Goal: Task Accomplishment & Management: Manage account settings

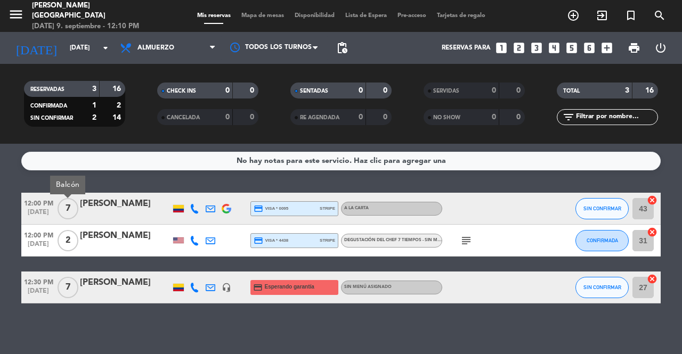
click at [208, 209] on icon at bounding box center [211, 209] width 10 height 10
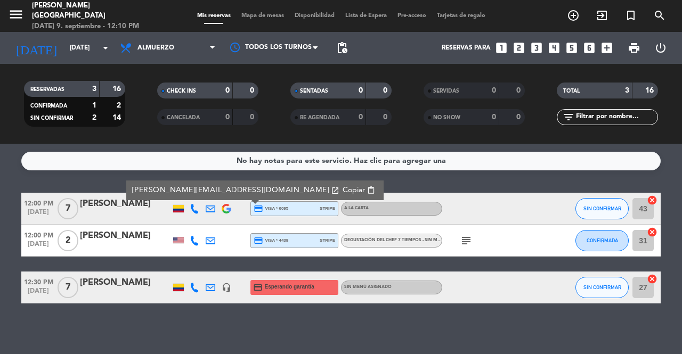
click at [86, 209] on div "[PERSON_NAME]" at bounding box center [125, 204] width 91 height 14
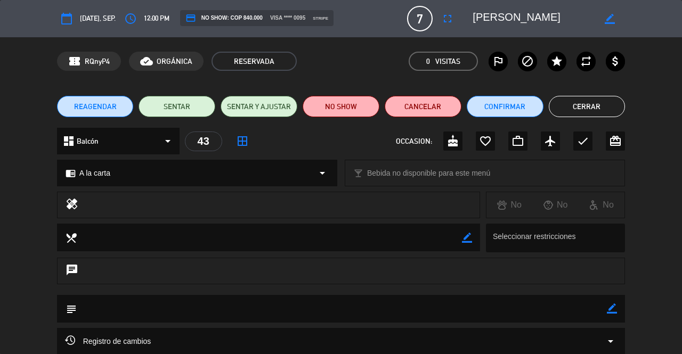
click at [649, 251] on div "local_dining border_color Seleccionar restricciones" at bounding box center [341, 241] width 682 height 34
click at [654, 247] on div "local_dining border_color Seleccionar restricciones" at bounding box center [341, 241] width 682 height 34
click at [635, 247] on div "local_dining border_color Seleccionar restricciones" at bounding box center [341, 241] width 682 height 34
click at [182, 110] on button "SENTAR" at bounding box center [177, 106] width 77 height 21
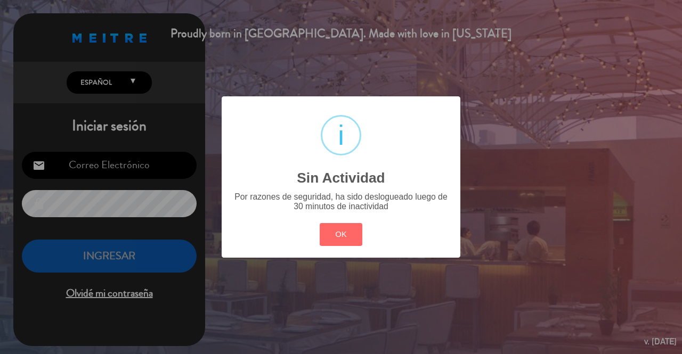
type input "[EMAIL_ADDRESS][DOMAIN_NAME]"
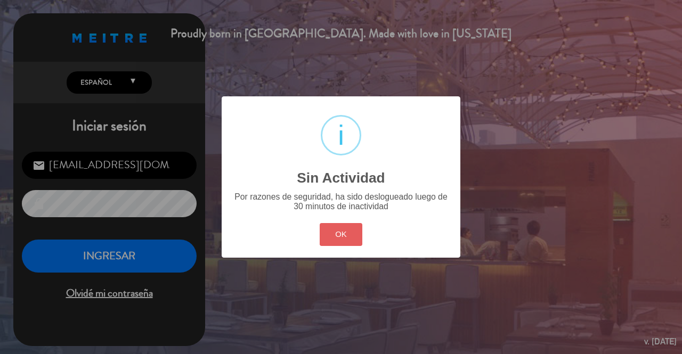
click at [326, 233] on button "OK" at bounding box center [341, 234] width 43 height 23
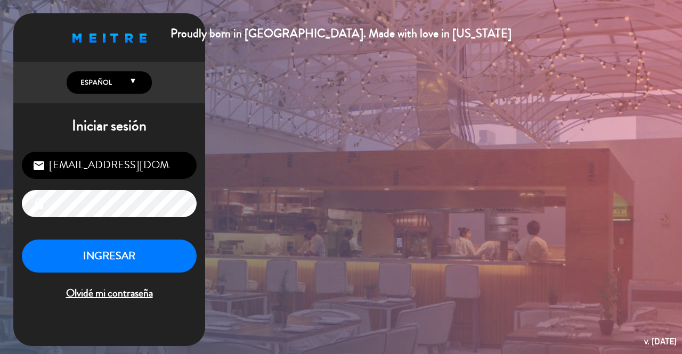
click at [145, 259] on button "INGRESAR" at bounding box center [109, 257] width 175 height 34
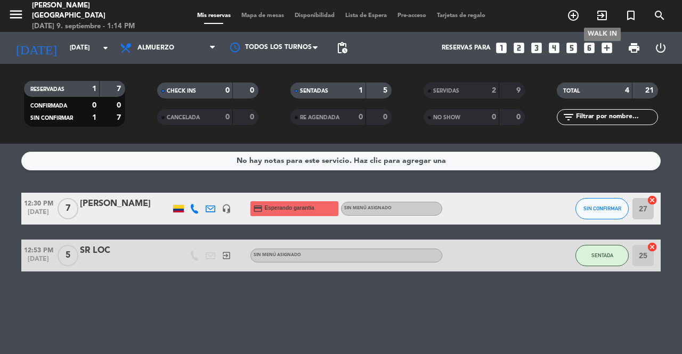
click at [604, 16] on icon "exit_to_app" at bounding box center [602, 15] width 13 height 13
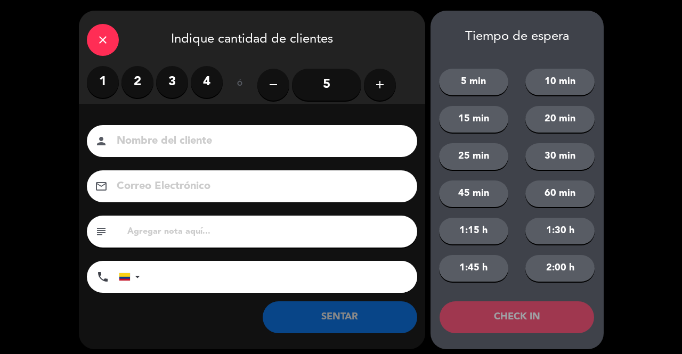
type input "[EMAIL_ADDRESS][DOMAIN_NAME]"
click at [112, 40] on div "close" at bounding box center [103, 40] width 32 height 32
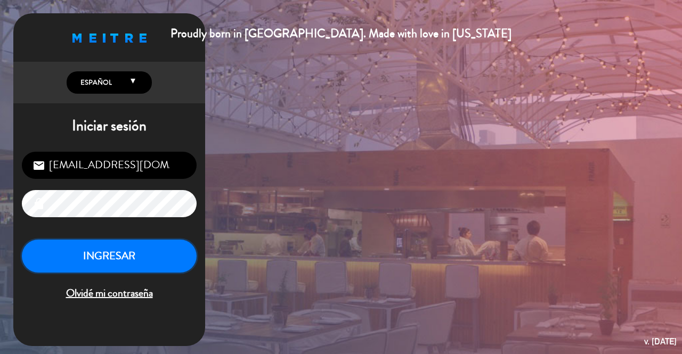
click at [113, 253] on button "INGRESAR" at bounding box center [109, 257] width 175 height 34
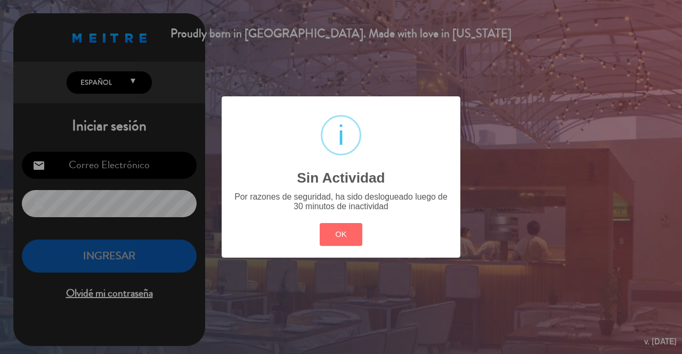
type input "[EMAIL_ADDRESS][DOMAIN_NAME]"
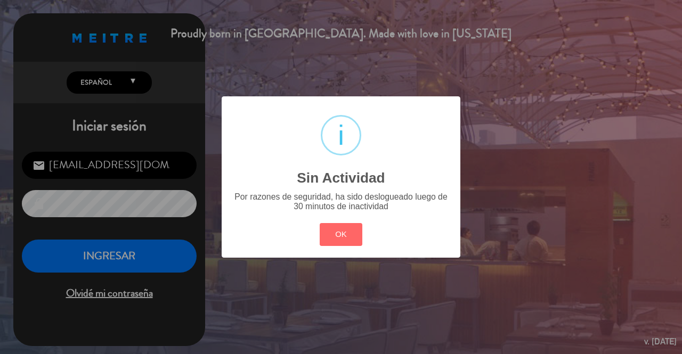
click at [113, 253] on div "? ! i Sin Actividad × Por razones de seguridad, ha sido deslogueado luego de 30…" at bounding box center [341, 177] width 682 height 354
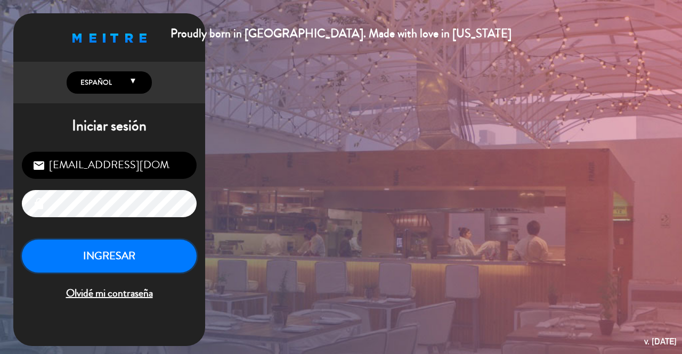
click at [113, 253] on button "INGRESAR" at bounding box center [109, 257] width 175 height 34
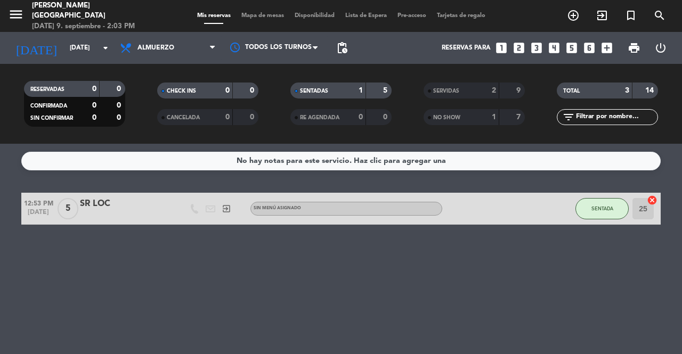
click at [113, 253] on div "No hay notas para este servicio. Haz clic para agregar una 12:53 PM [DATE] 5 SR…" at bounding box center [341, 249] width 682 height 211
click at [320, 89] on span "SENTADAS" at bounding box center [314, 90] width 28 height 5
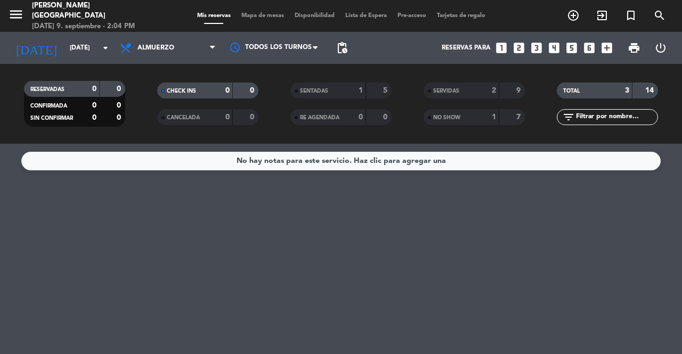
click at [320, 89] on span "SENTADAS" at bounding box center [314, 90] width 28 height 5
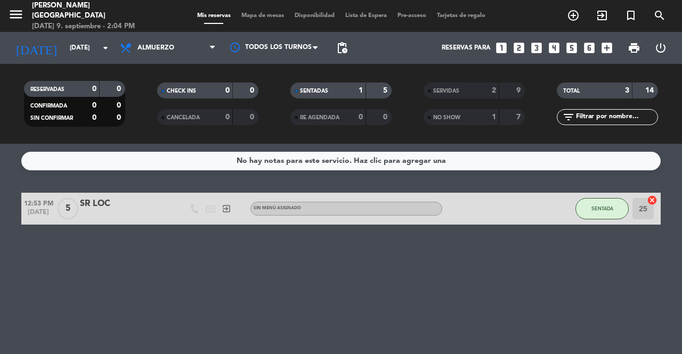
click at [384, 92] on strong "5" at bounding box center [386, 90] width 6 height 7
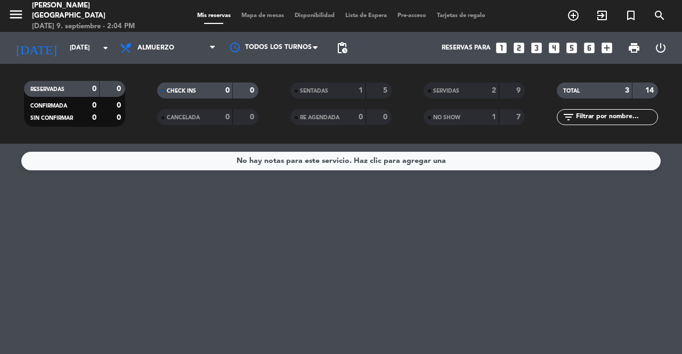
click at [466, 91] on div "SERVIDAS" at bounding box center [450, 91] width 49 height 12
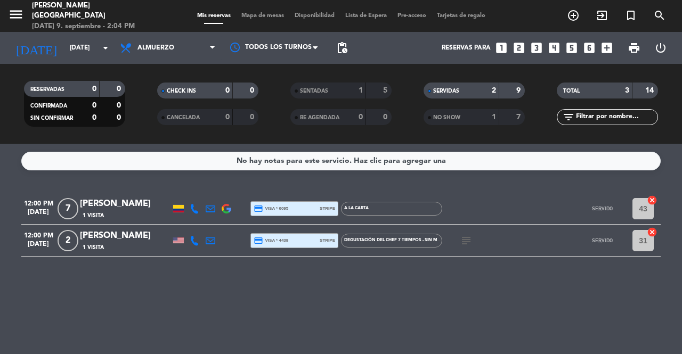
drag, startPoint x: 330, startPoint y: 296, endPoint x: 343, endPoint y: 68, distance: 228.5
click at [343, 68] on ng-component "menu [PERSON_NAME] Medellín [DATE] 9. septiembre - 2:04 PM Mis reservas Mapa de…" at bounding box center [341, 177] width 682 height 354
drag, startPoint x: 125, startPoint y: 58, endPoint x: 206, endPoint y: 15, distance: 91.6
click at [206, 15] on div "menu [PERSON_NAME] Medellín [DATE] 9. septiembre - 2:04 PM Mis reservas Mapa de…" at bounding box center [341, 72] width 682 height 144
click at [206, 15] on span "Mis reservas" at bounding box center [214, 16] width 44 height 6
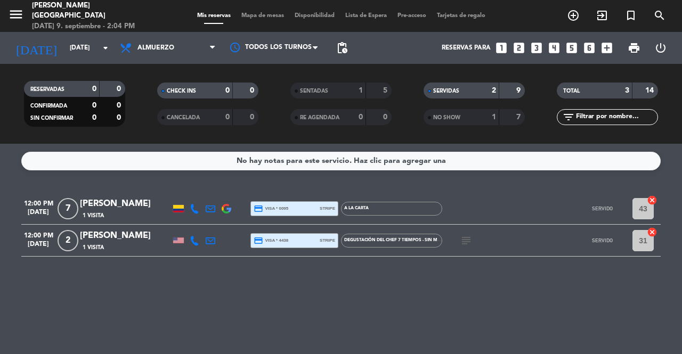
click at [206, 15] on span "Mis reservas" at bounding box center [214, 16] width 44 height 6
click at [209, 12] on div "Mis reservas Mapa de mesas Disponibilidad Lista de Espera Pre-acceso Tarjetas d…" at bounding box center [341, 16] width 299 height 10
click at [482, 90] on div "2" at bounding box center [485, 91] width 21 height 12
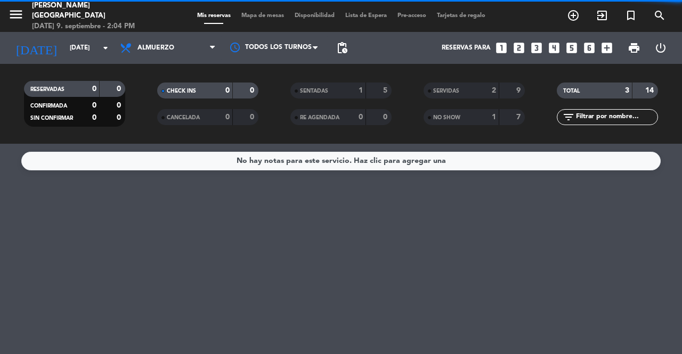
click at [482, 90] on div "2" at bounding box center [485, 91] width 21 height 12
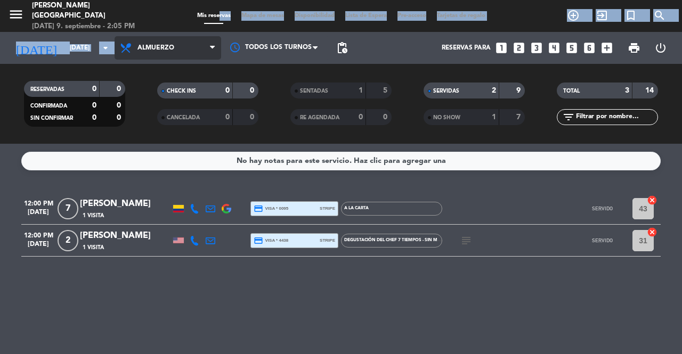
drag, startPoint x: 212, startPoint y: 17, endPoint x: 212, endPoint y: 44, distance: 27.7
click at [212, 44] on div "menu [PERSON_NAME] Medellín [DATE] 9. septiembre - 2:05 PM Mis reservas Mapa de…" at bounding box center [341, 72] width 682 height 144
click at [212, 44] on icon at bounding box center [212, 48] width 5 height 9
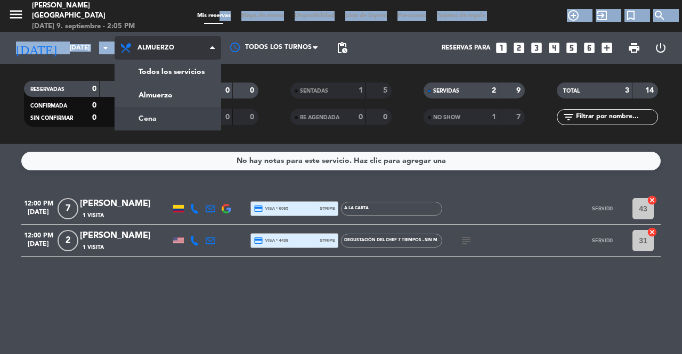
click at [159, 123] on div "menu [PERSON_NAME] Medellín [DATE] 9. septiembre - 2:05 PM Mis reservas Mapa de…" at bounding box center [341, 72] width 682 height 144
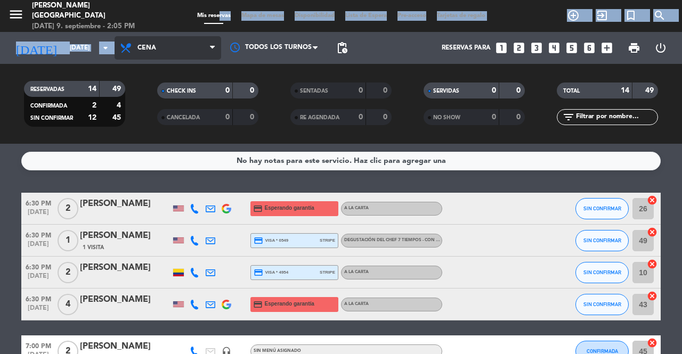
click at [210, 44] on icon at bounding box center [212, 48] width 5 height 9
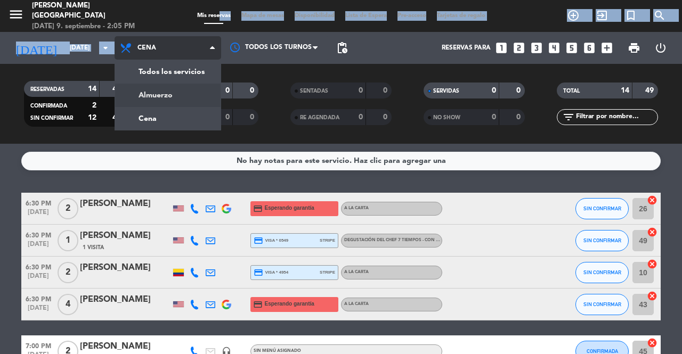
click at [164, 95] on div "menu [PERSON_NAME] Medellín [DATE] 9. septiembre - 2:05 PM Mis reservas Mapa de…" at bounding box center [341, 72] width 682 height 144
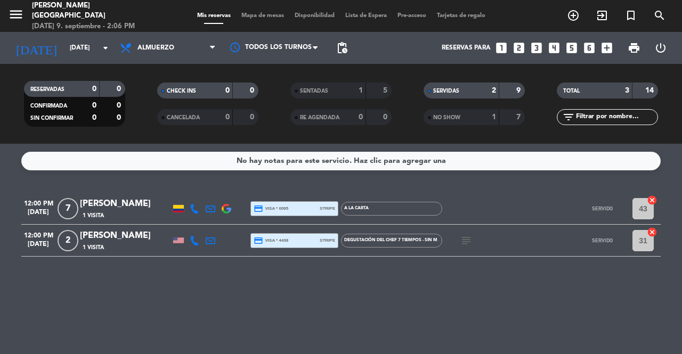
click at [200, 18] on span "Mis reservas" at bounding box center [214, 16] width 44 height 6
click at [201, 17] on span "Mis reservas" at bounding box center [214, 16] width 44 height 6
click at [261, 13] on span "Mapa de mesas" at bounding box center [262, 16] width 53 height 6
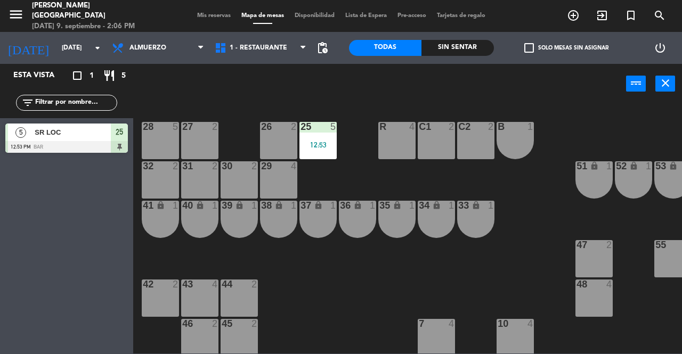
click at [208, 13] on span "Mis reservas" at bounding box center [214, 16] width 44 height 6
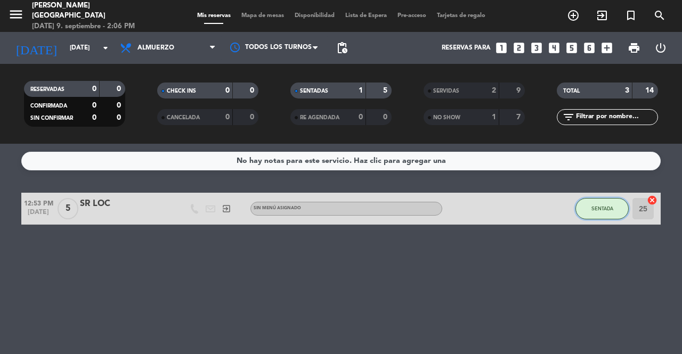
click at [593, 205] on button "SENTADA" at bounding box center [602, 208] width 53 height 21
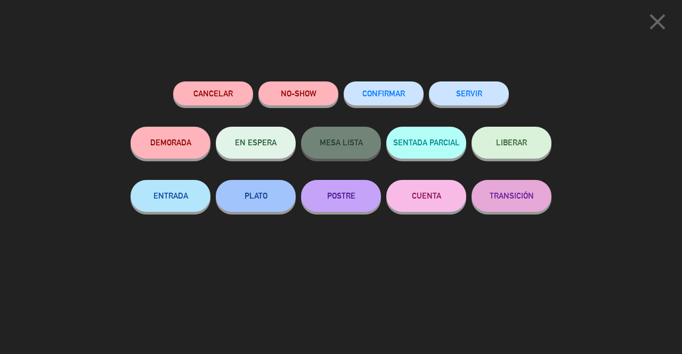
click at [473, 92] on button "SERVIR" at bounding box center [469, 94] width 80 height 24
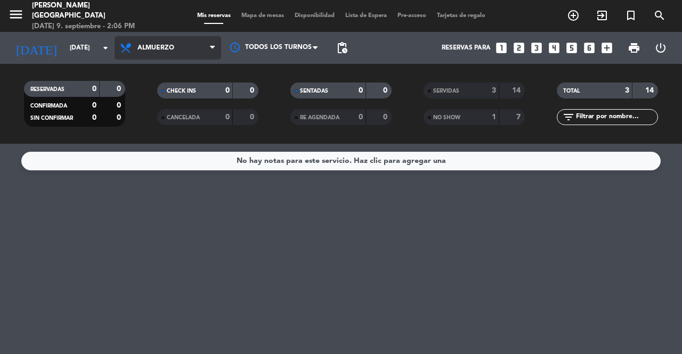
click at [214, 50] on icon at bounding box center [212, 48] width 5 height 9
click at [150, 120] on div "menu [PERSON_NAME] Medellín [DATE] 9. septiembre - 2:06 PM Mis reservas Mapa de…" at bounding box center [341, 72] width 682 height 144
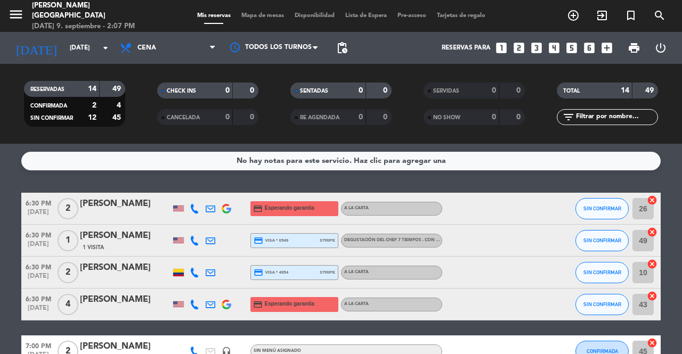
click at [150, 120] on filter-checkbox "CANCELADA 0 0" at bounding box center [207, 117] width 133 height 16
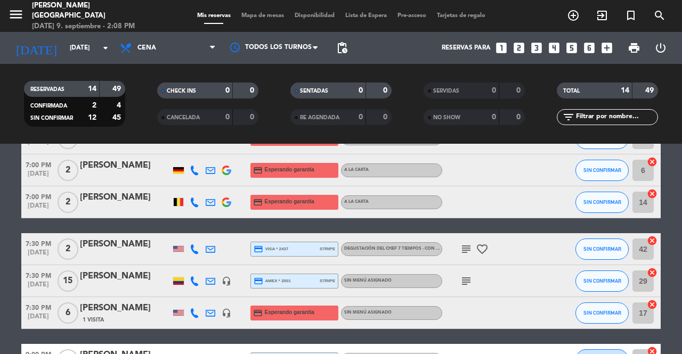
scroll to position [299, 0]
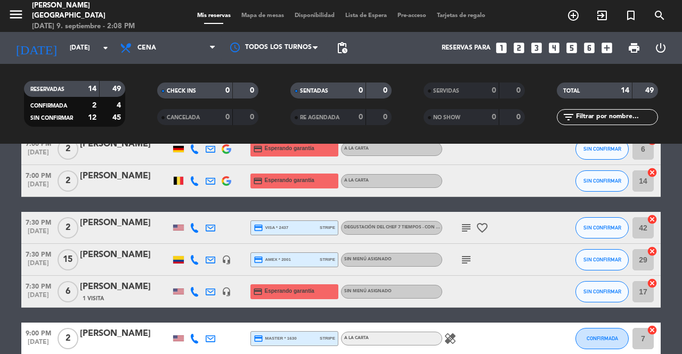
click at [467, 255] on icon "subject" at bounding box center [466, 260] width 13 height 13
click at [464, 229] on icon "subject" at bounding box center [466, 228] width 13 height 13
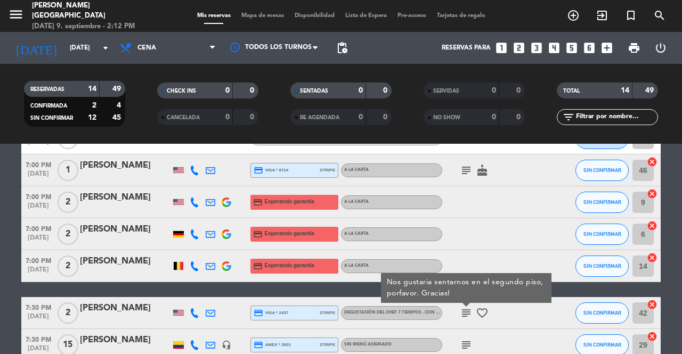
scroll to position [235, 0]
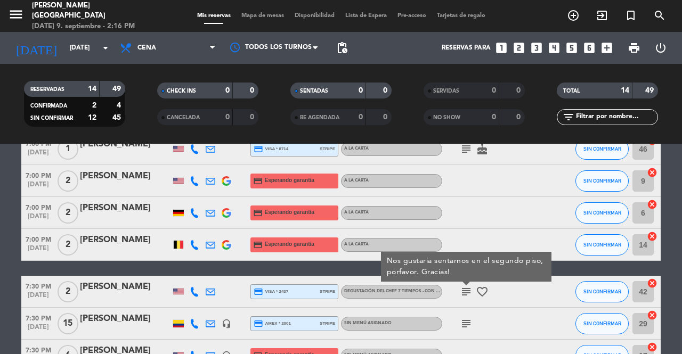
click at [682, 65] on div "RESERVADAS 14 49 CONFIRMADA 2 4 SIN CONFIRMAR 12 45 CHECK INS 0 0 CANCELADA 0 0…" at bounding box center [341, 104] width 682 height 80
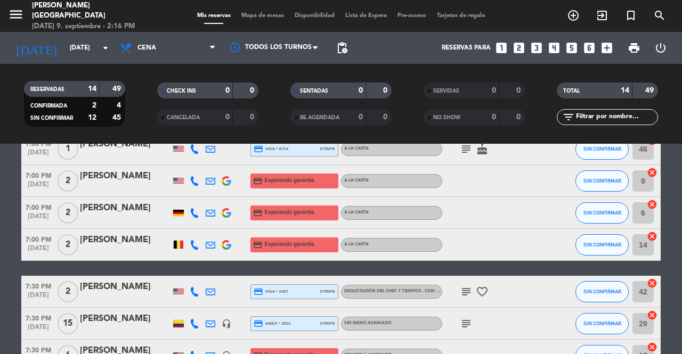
click at [486, 295] on icon "favorite_border" at bounding box center [482, 292] width 13 height 13
click at [592, 48] on icon "looks_6" at bounding box center [590, 48] width 14 height 14
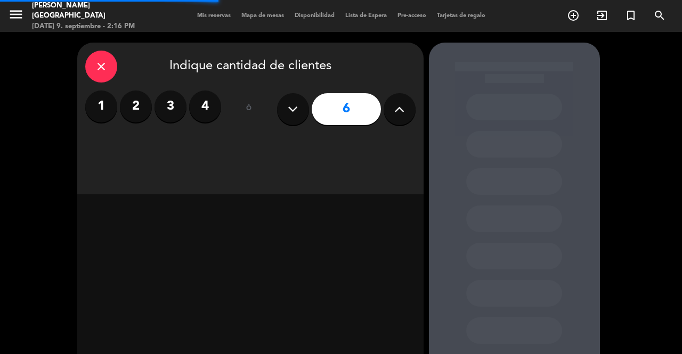
click at [393, 111] on button at bounding box center [400, 109] width 32 height 32
type input "7"
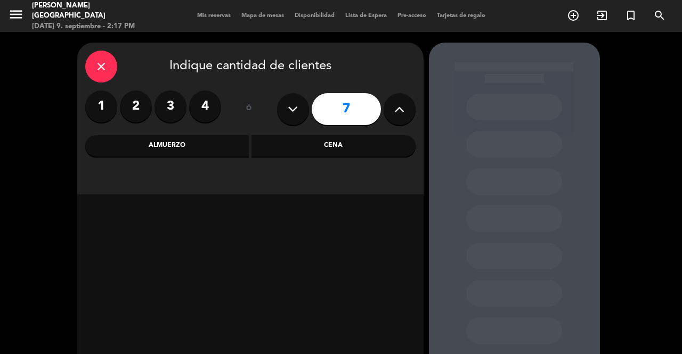
click at [350, 149] on div "Cena" at bounding box center [334, 145] width 164 height 21
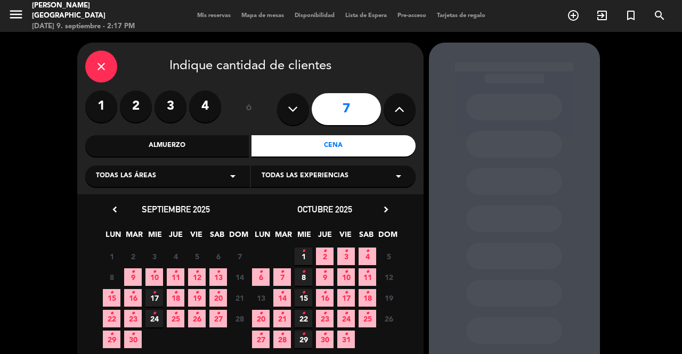
click at [382, 213] on icon "chevron_right" at bounding box center [386, 209] width 11 height 11
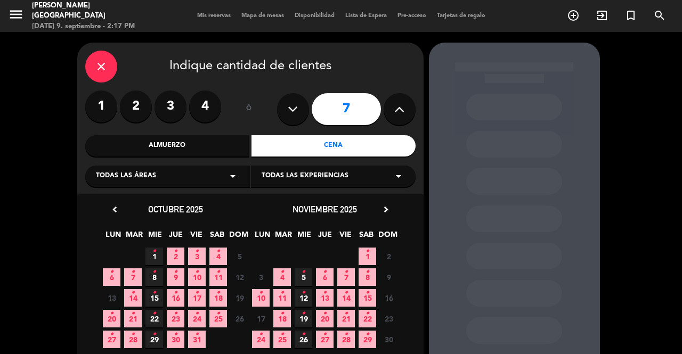
click at [347, 294] on icon "•" at bounding box center [346, 293] width 4 height 17
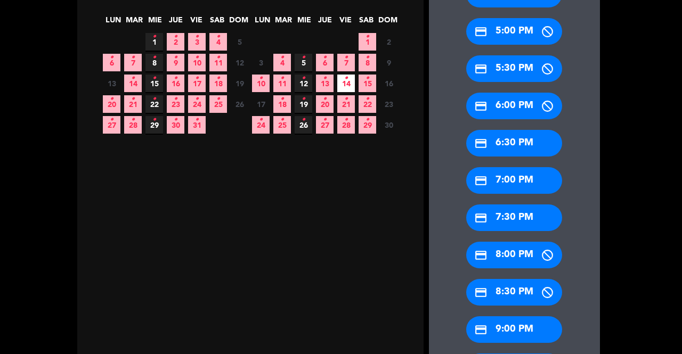
scroll to position [268, 0]
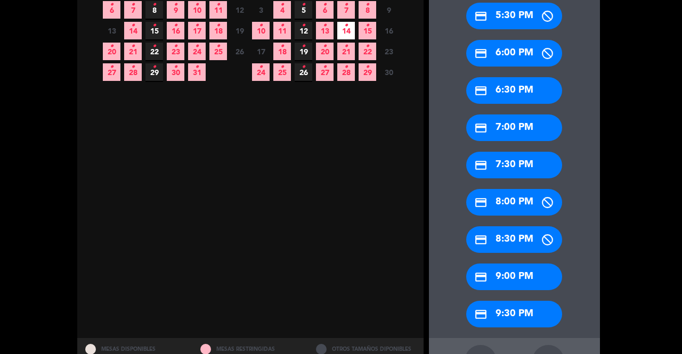
click at [525, 165] on div "credit_card 7:30 PM" at bounding box center [514, 165] width 96 height 27
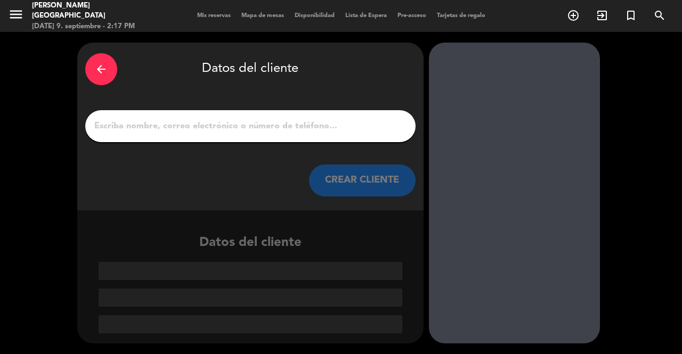
scroll to position [0, 0]
click at [316, 123] on input "1" at bounding box center [250, 126] width 315 height 15
type input "C"
type input "H"
click at [222, 125] on input "1" at bounding box center [250, 126] width 315 height 15
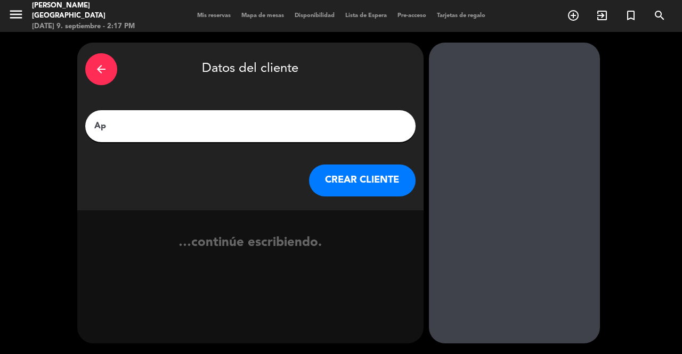
type input "A"
type input "Couri"
click at [351, 187] on button "CREAR CLIENTE" at bounding box center [362, 181] width 107 height 32
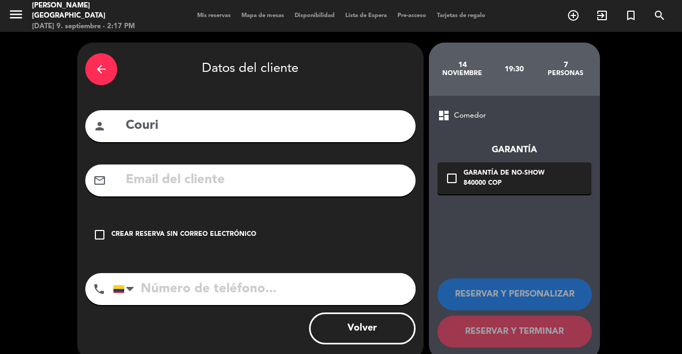
click at [351, 187] on input "text" at bounding box center [266, 181] width 283 height 22
click at [239, 300] on input "tel" at bounding box center [264, 289] width 303 height 32
click at [189, 285] on input "tel" at bounding box center [264, 289] width 303 height 32
click at [122, 293] on div at bounding box center [119, 289] width 11 height 7
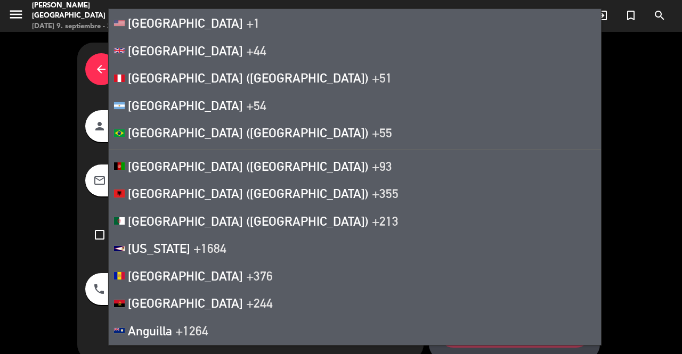
scroll to position [1096, 0]
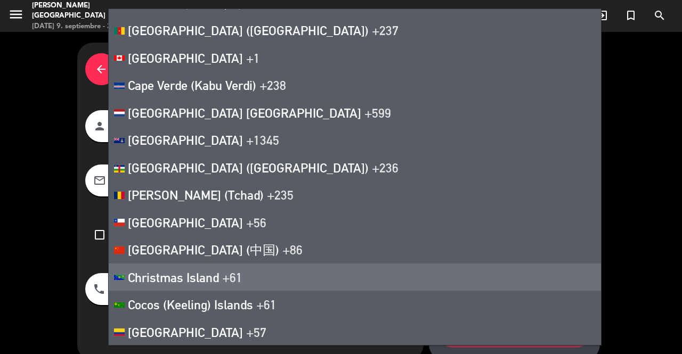
click at [131, 282] on span "Christmas Island" at bounding box center [173, 277] width 91 height 15
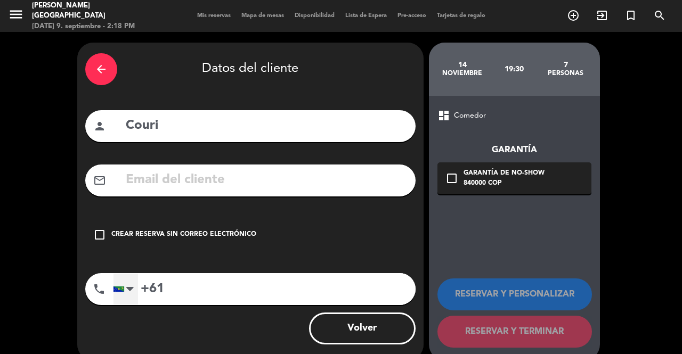
click at [131, 282] on div at bounding box center [126, 289] width 25 height 31
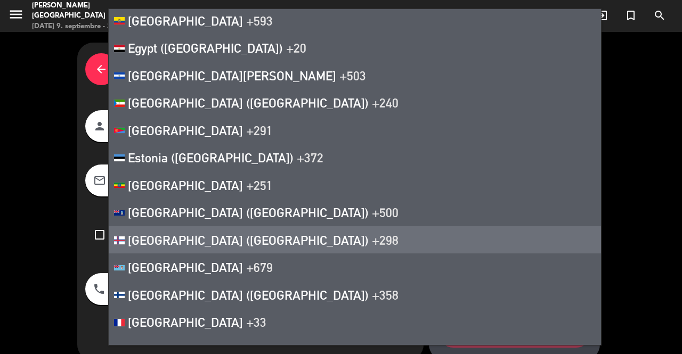
scroll to position [6165, 0]
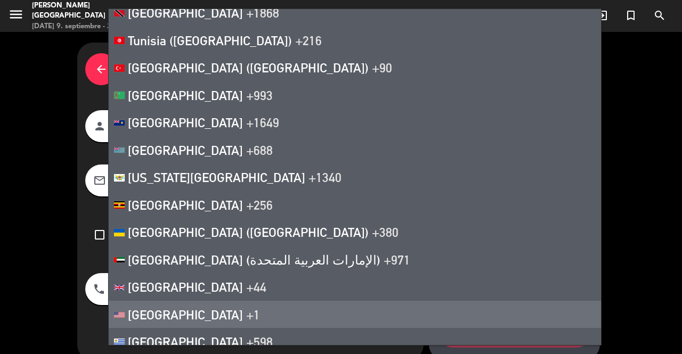
click at [199, 318] on li "[GEOGRAPHIC_DATA] +1" at bounding box center [355, 315] width 493 height 28
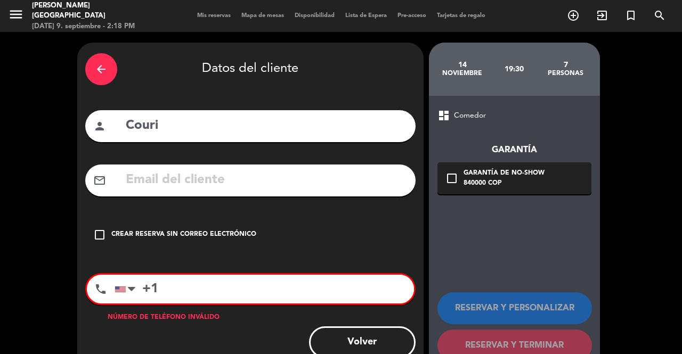
click at [170, 282] on input "+1" at bounding box center [265, 289] width 300 height 29
click at [174, 287] on input "[PHONE_NUMBER]" at bounding box center [265, 289] width 300 height 29
drag, startPoint x: 274, startPoint y: 288, endPoint x: 194, endPoint y: 293, distance: 80.1
click at [194, 293] on input "[PHONE_NUMBER]" at bounding box center [265, 289] width 300 height 29
click at [179, 294] on input "[PHONE_NUMBER]" at bounding box center [265, 289] width 300 height 29
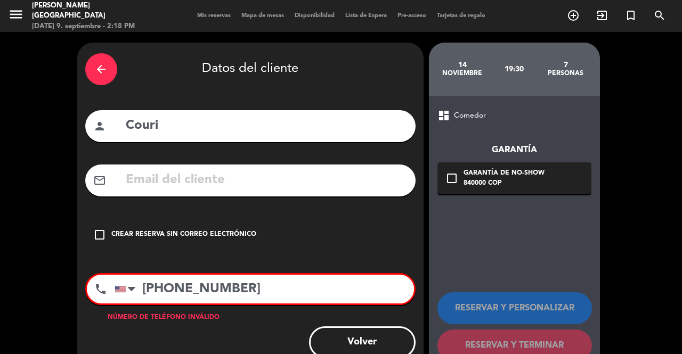
drag, startPoint x: 163, startPoint y: 289, endPoint x: 295, endPoint y: 284, distance: 131.8
click at [295, 284] on input "[PHONE_NUMBER]" at bounding box center [265, 289] width 300 height 29
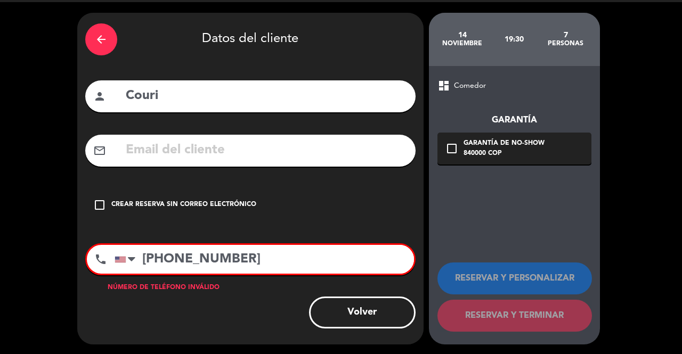
click at [279, 250] on input "[PHONE_NUMBER]" at bounding box center [265, 259] width 300 height 29
drag, startPoint x: 278, startPoint y: 250, endPoint x: 191, endPoint y: 241, distance: 87.8
click at [191, 241] on div "arrow_back Datos del cliente person Couri mail_outline check_box_outline_blank …" at bounding box center [250, 179] width 346 height 332
click at [162, 255] on input "[PHONE_NUMBER]" at bounding box center [265, 259] width 300 height 29
click at [165, 255] on input "[PHONE_NUMBER]" at bounding box center [265, 259] width 300 height 29
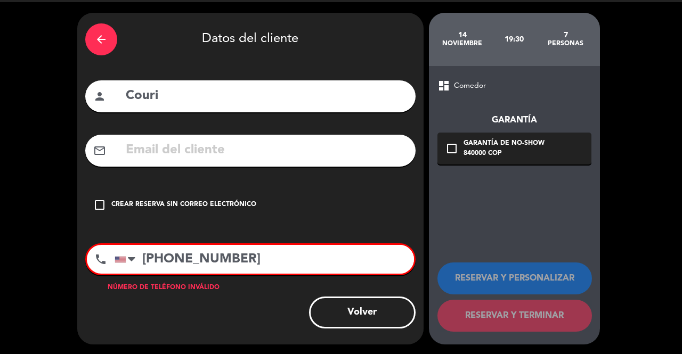
click at [455, 150] on icon "check_box_outline_blank" at bounding box center [452, 148] width 13 height 13
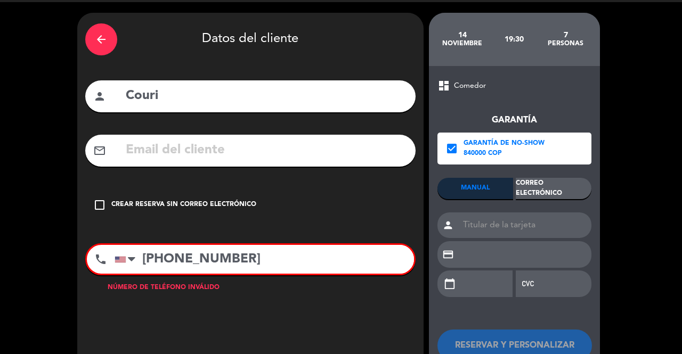
click at [288, 262] on input "[PHONE_NUMBER]" at bounding box center [265, 259] width 300 height 29
drag, startPoint x: 288, startPoint y: 262, endPoint x: 149, endPoint y: 256, distance: 139.3
click at [149, 256] on input "[PHONE_NUMBER]" at bounding box center [265, 259] width 300 height 29
click at [159, 253] on input "[PHONE_NUMBER]" at bounding box center [265, 259] width 300 height 29
click at [171, 256] on input "[PHONE_NUMBER]" at bounding box center [265, 259] width 300 height 29
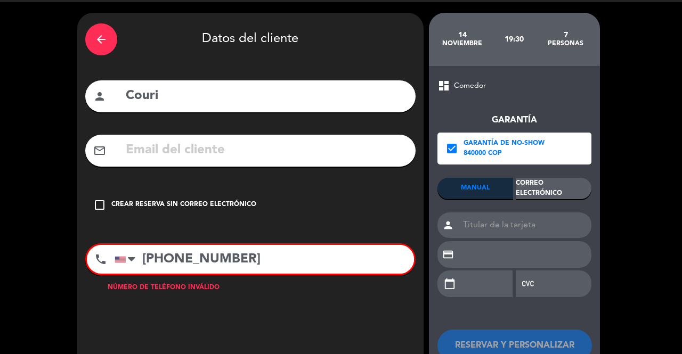
drag, startPoint x: 159, startPoint y: 257, endPoint x: 168, endPoint y: 256, distance: 9.1
click at [168, 256] on input "[PHONE_NUMBER]" at bounding box center [265, 259] width 300 height 29
drag, startPoint x: 262, startPoint y: 256, endPoint x: 286, endPoint y: 265, distance: 25.1
click at [286, 265] on input "[PHONE_NUMBER]" at bounding box center [265, 259] width 300 height 29
drag, startPoint x: 283, startPoint y: 264, endPoint x: 164, endPoint y: 251, distance: 119.0
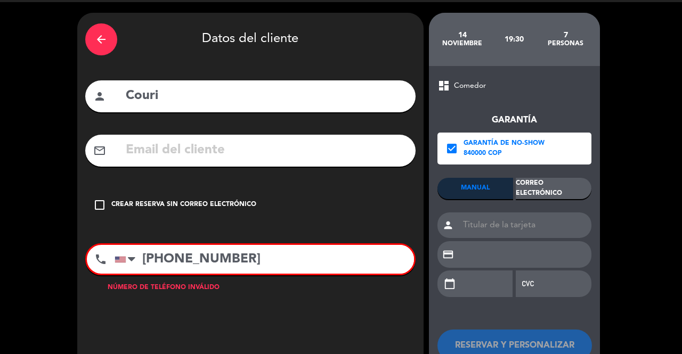
click at [164, 251] on input "[PHONE_NUMBER]" at bounding box center [265, 259] width 300 height 29
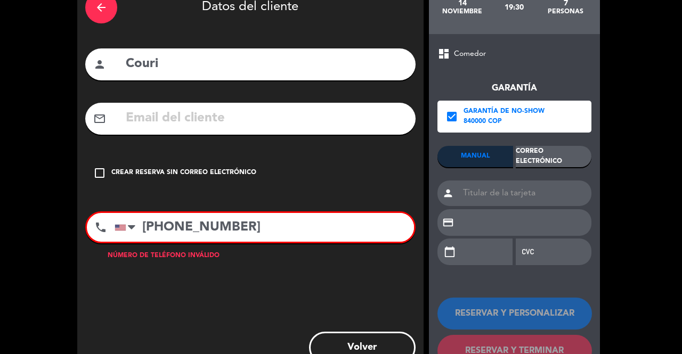
click at [547, 161] on div "Correo Electrónico" at bounding box center [554, 156] width 76 height 21
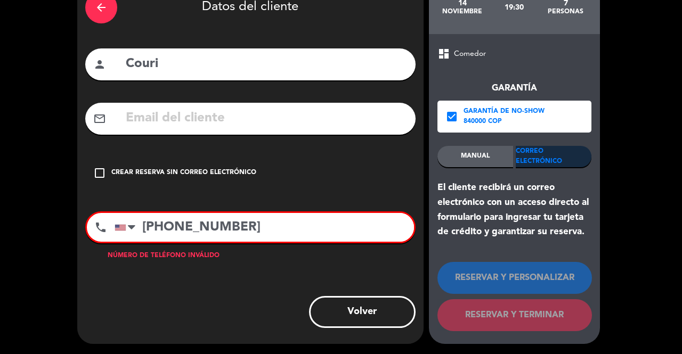
click at [171, 227] on input "[PHONE_NUMBER]" at bounding box center [265, 227] width 300 height 29
drag, startPoint x: 179, startPoint y: 227, endPoint x: 159, endPoint y: 230, distance: 19.9
click at [159, 230] on input "[PHONE_NUMBER]" at bounding box center [265, 227] width 300 height 29
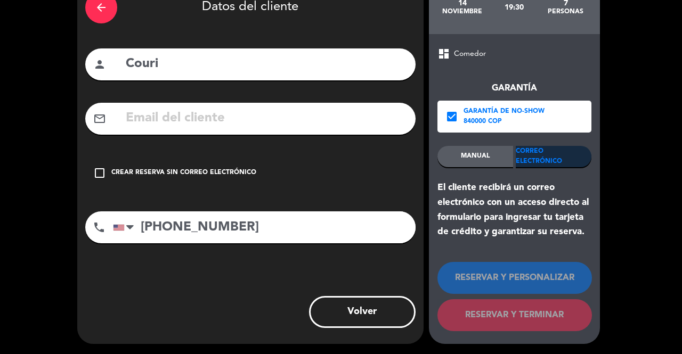
click at [217, 232] on input "[PHONE_NUMBER]" at bounding box center [264, 228] width 303 height 32
drag, startPoint x: 245, startPoint y: 228, endPoint x: 154, endPoint y: 230, distance: 91.7
click at [154, 230] on input "[PHONE_NUMBER]" at bounding box center [264, 228] width 303 height 32
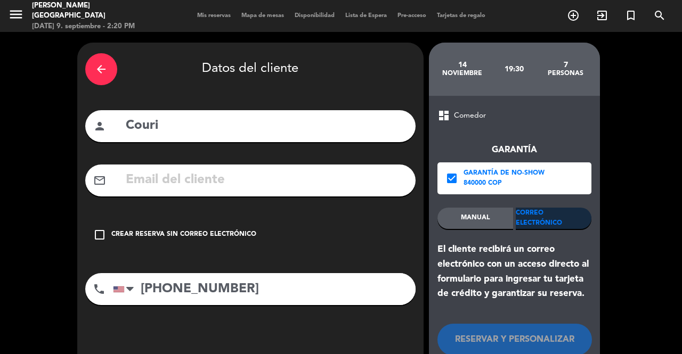
scroll to position [1, 0]
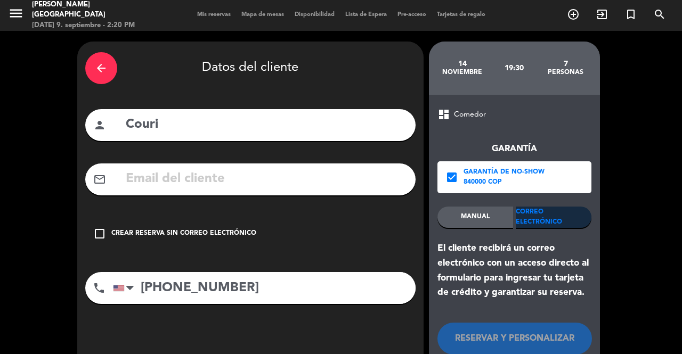
type input "[PHONE_NUMBER]"
click at [191, 176] on input "text" at bounding box center [266, 179] width 283 height 22
paste input "[EMAIL_ADDRESS][DOMAIN_NAME]"
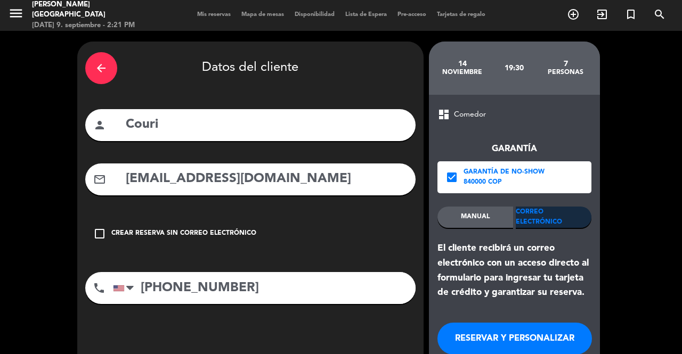
type input "[EMAIL_ADDRESS][DOMAIN_NAME]"
drag, startPoint x: 183, startPoint y: 122, endPoint x: 95, endPoint y: 117, distance: 87.6
click at [95, 117] on div "person Couri" at bounding box center [250, 125] width 330 height 32
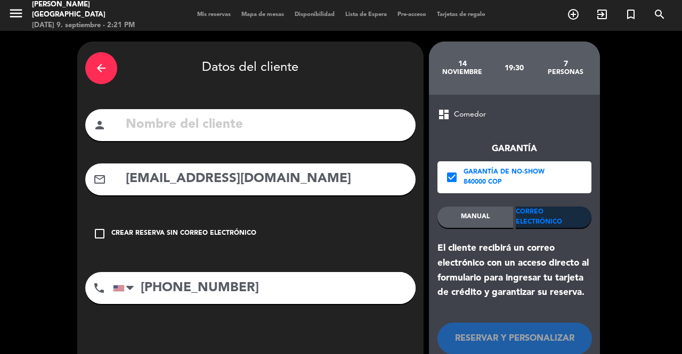
scroll to position [62, 0]
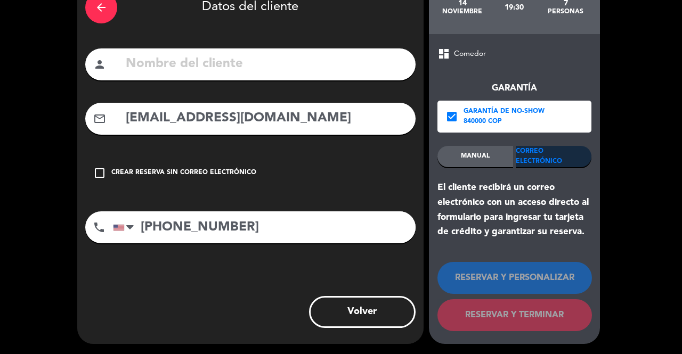
click at [531, 157] on div "Correo Electrónico" at bounding box center [554, 156] width 76 height 21
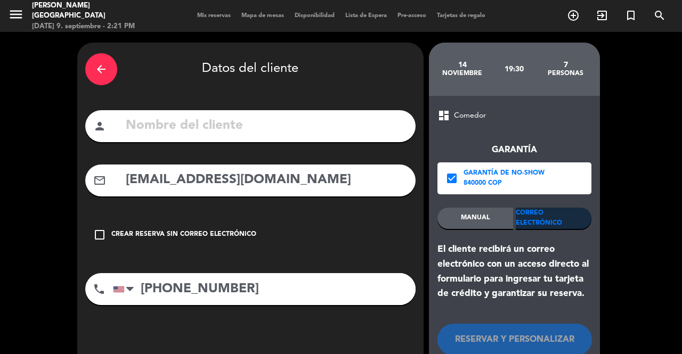
click at [479, 175] on div "Garantía de no-show" at bounding box center [504, 173] width 81 height 11
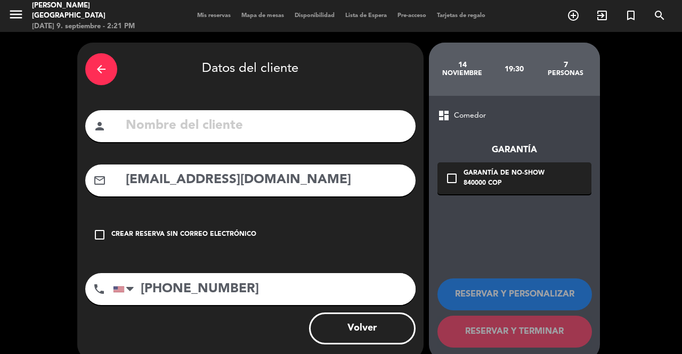
click at [479, 175] on div "Garantía de no-show" at bounding box center [504, 173] width 81 height 11
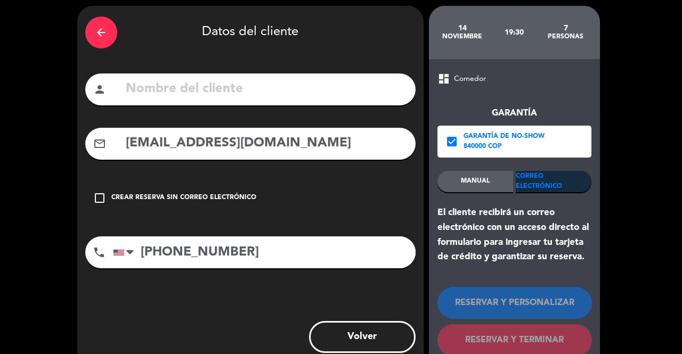
scroll to position [36, 0]
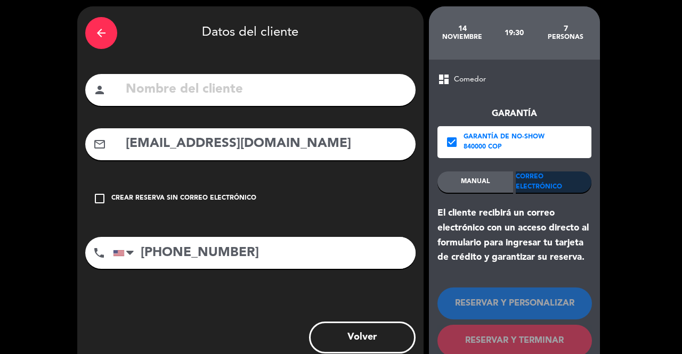
click at [148, 85] on input "text" at bounding box center [266, 90] width 283 height 22
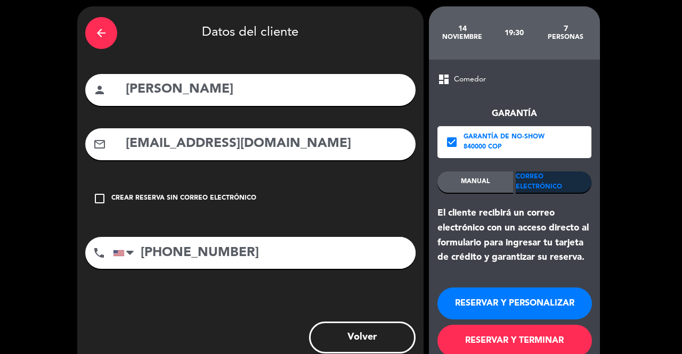
type input "[PERSON_NAME]"
click at [466, 339] on button "RESERVAR Y TERMINAR" at bounding box center [515, 341] width 155 height 32
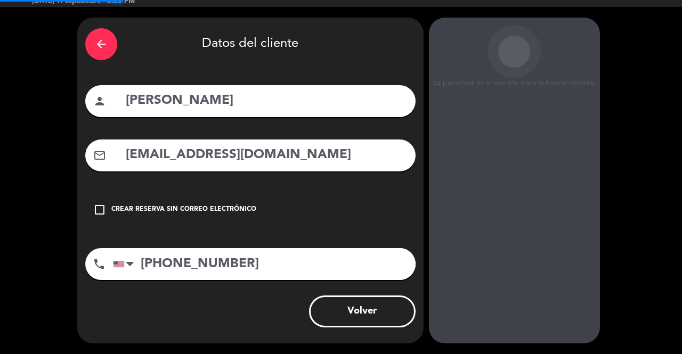
scroll to position [25, 0]
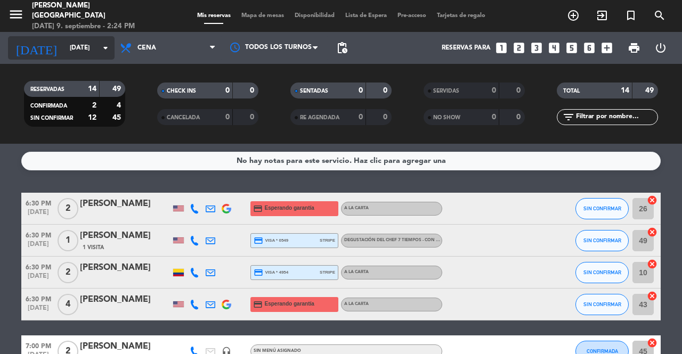
click at [107, 50] on icon "arrow_drop_down" at bounding box center [105, 48] width 13 height 13
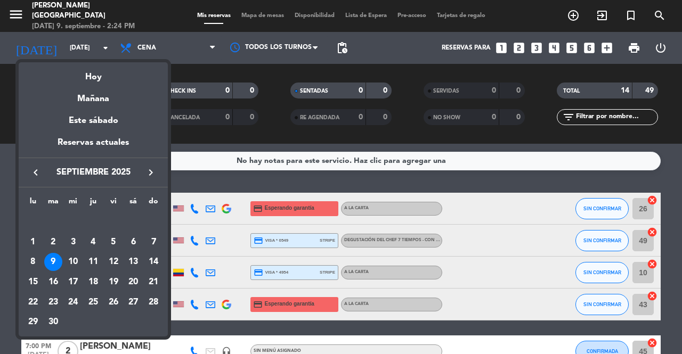
click at [150, 175] on icon "keyboard_arrow_right" at bounding box center [150, 172] width 13 height 13
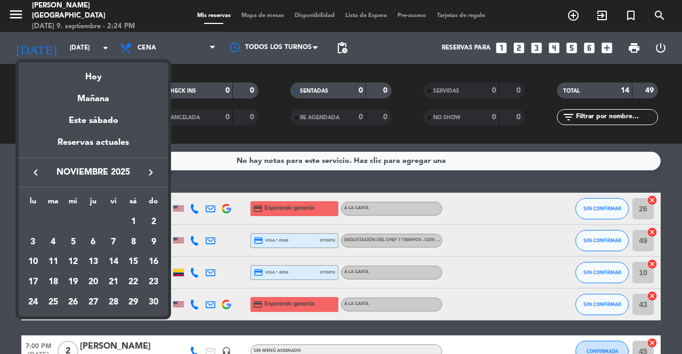
click at [118, 262] on div "14" at bounding box center [113, 262] width 18 height 18
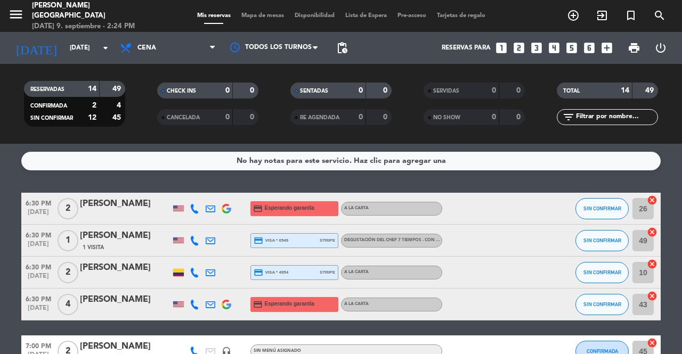
type input "[DATE]"
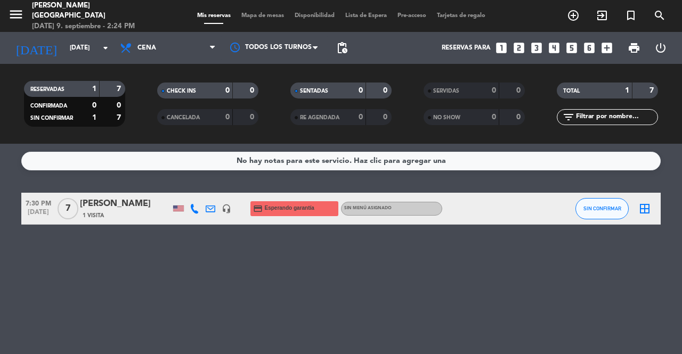
click at [294, 205] on span "Esperando garantía" at bounding box center [290, 208] width 50 height 9
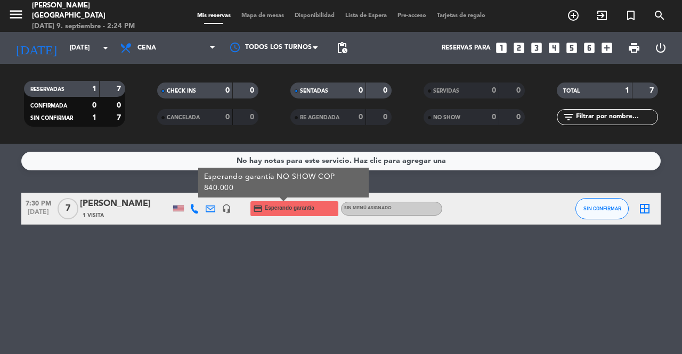
click at [294, 205] on span "Esperando garantía" at bounding box center [290, 208] width 50 height 9
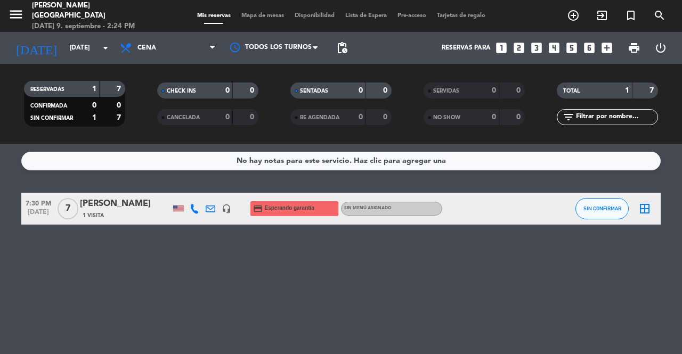
click at [294, 205] on span "Esperando garantía" at bounding box center [290, 208] width 50 height 9
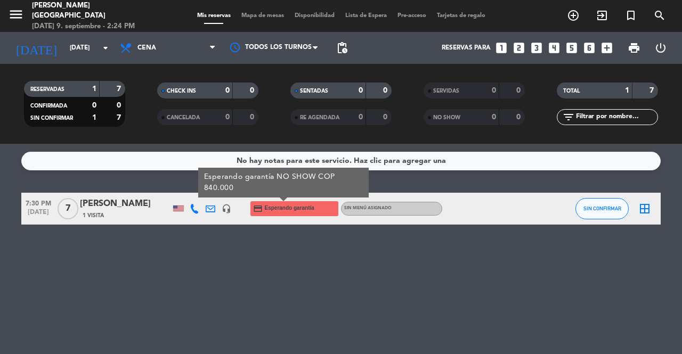
click at [294, 205] on span "Esperando garantía" at bounding box center [290, 208] width 50 height 9
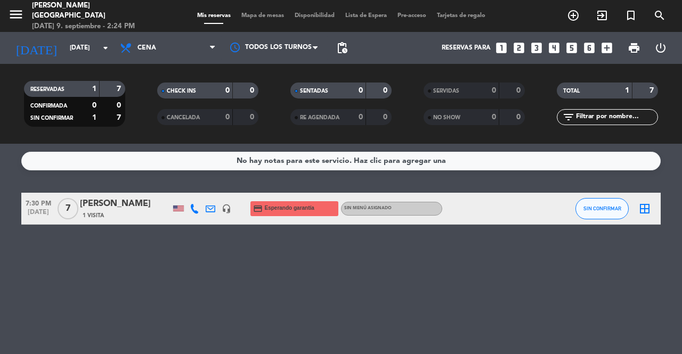
click at [294, 205] on span "Esperando garantía" at bounding box center [290, 208] width 50 height 9
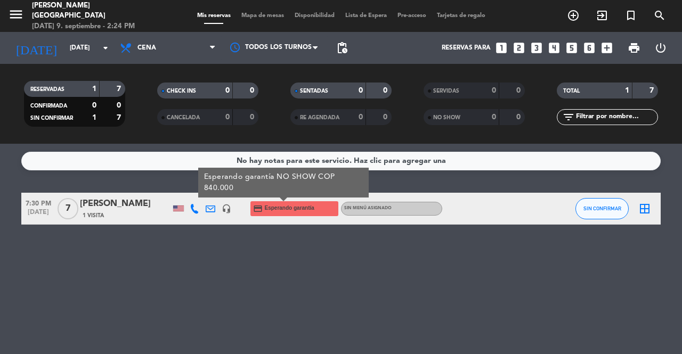
click at [98, 208] on div "[PERSON_NAME]" at bounding box center [125, 204] width 91 height 14
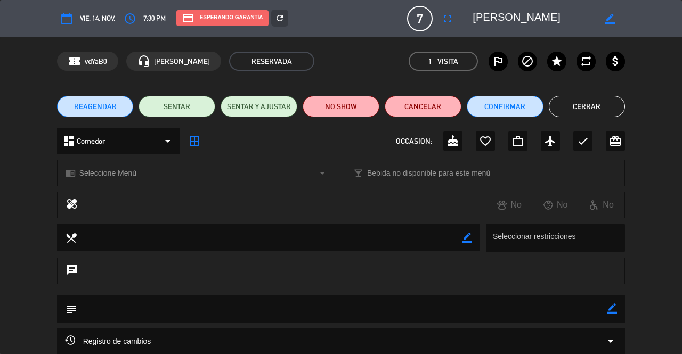
click at [661, 299] on div "subject border_color" at bounding box center [341, 311] width 682 height 33
click at [285, 18] on icon "refresh" at bounding box center [280, 18] width 10 height 10
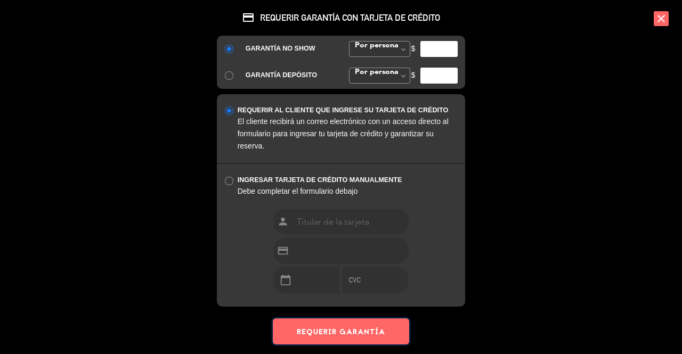
click at [342, 333] on button "REQUERIR GARANTÍA" at bounding box center [341, 332] width 136 height 26
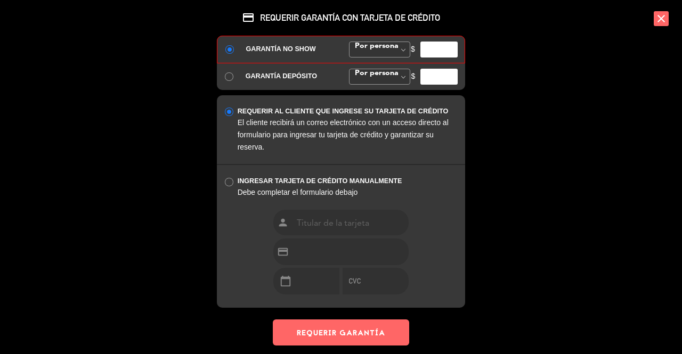
click at [230, 182] on input "radio" at bounding box center [228, 181] width 7 height 7
radio input "true"
click at [369, 335] on button "REQUERIR GARANTÍA" at bounding box center [341, 333] width 136 height 26
click at [334, 326] on button "REQUERIR GARANTÍA" at bounding box center [341, 333] width 136 height 26
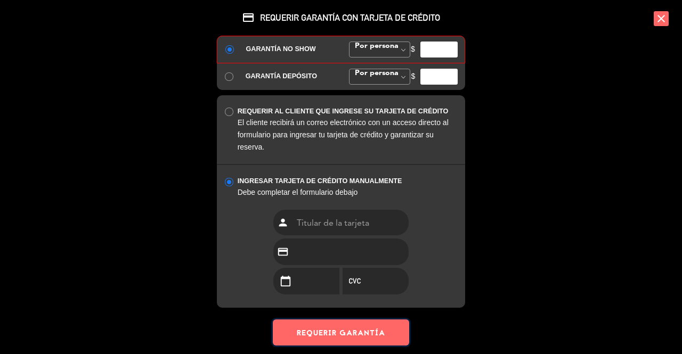
click at [334, 326] on button "REQUERIR GARANTÍA" at bounding box center [341, 333] width 136 height 26
click at [393, 330] on button "REQUERIR GARANTÍA" at bounding box center [341, 333] width 136 height 26
click at [541, 224] on div "credit_card REQUERIR GARANTÍA CON TARJETA DE CRÉDITO GARANTÍA NO SHOW Por perso…" at bounding box center [341, 177] width 682 height 354
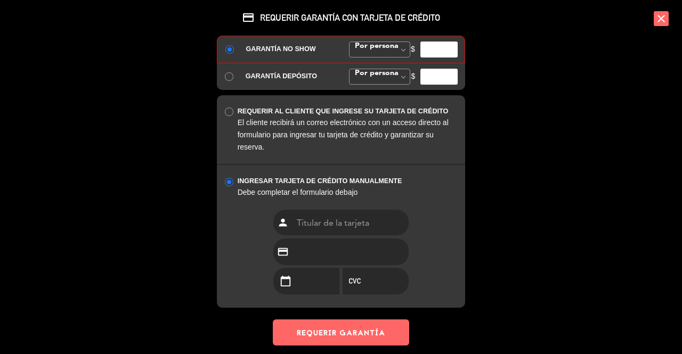
click at [357, 344] on button "REQUERIR GARANTÍA" at bounding box center [341, 333] width 136 height 26
click at [369, 330] on button "REQUERIR GARANTÍA" at bounding box center [341, 333] width 136 height 26
click at [233, 110] on div at bounding box center [229, 112] width 9 height 9
click at [338, 328] on button "REQUERIR GARANTÍA" at bounding box center [341, 333] width 136 height 26
click at [228, 72] on input "radio" at bounding box center [228, 75] width 7 height 7
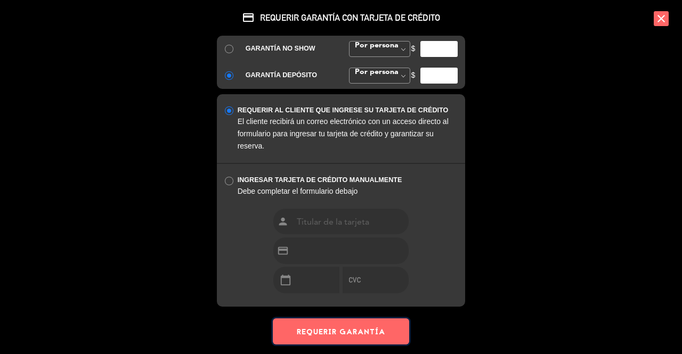
click at [371, 321] on button "REQUERIR GARANTÍA" at bounding box center [341, 332] width 136 height 26
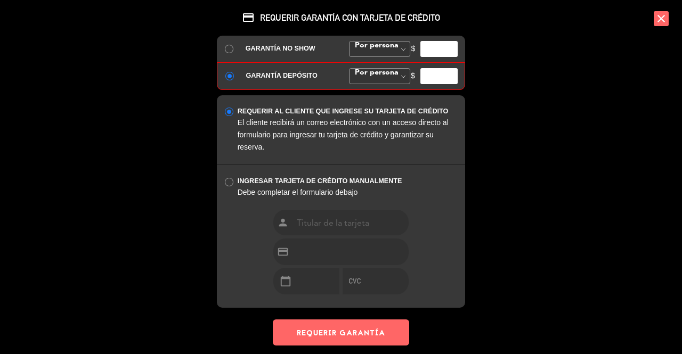
click at [229, 182] on input "radio" at bounding box center [228, 181] width 7 height 7
click at [229, 112] on input "radio" at bounding box center [228, 111] width 7 height 7
radio input "true"
click at [404, 49] on div "$" at bounding box center [435, 49] width 62 height 16
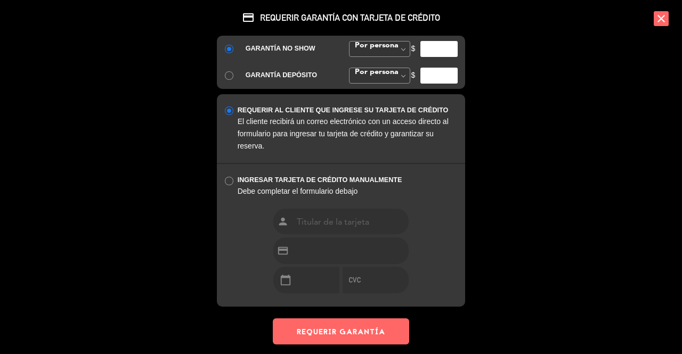
click at [404, 49] on div "$" at bounding box center [435, 49] width 62 height 16
click at [402, 72] on span at bounding box center [403, 76] width 13 height 16
click at [430, 76] on input "number" at bounding box center [439, 76] width 37 height 16
type input "120000"
click at [327, 325] on button "REQUERIR GARANTÍA" at bounding box center [341, 332] width 136 height 26
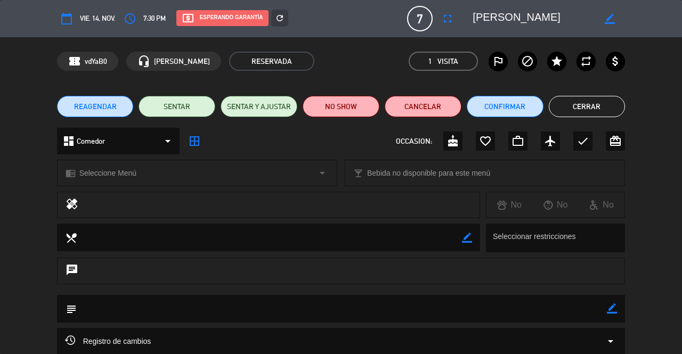
click at [586, 109] on button "Cerrar" at bounding box center [587, 106] width 77 height 21
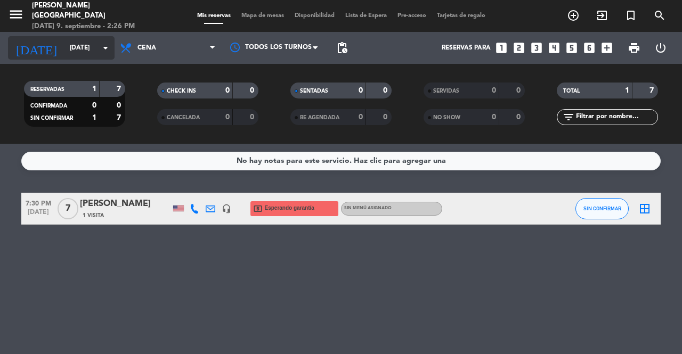
click at [107, 45] on icon "arrow_drop_down" at bounding box center [105, 48] width 13 height 13
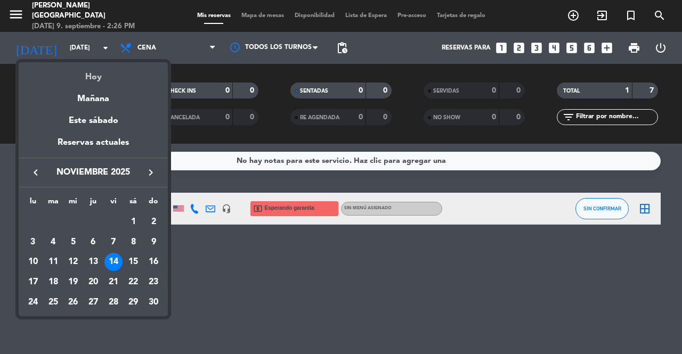
click at [88, 72] on div "Hoy" at bounding box center [93, 73] width 149 height 22
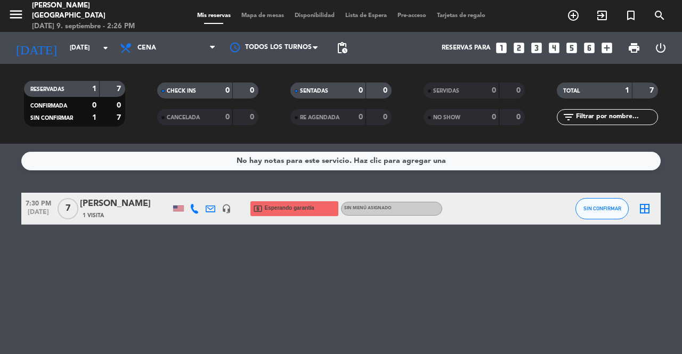
type input "[DATE]"
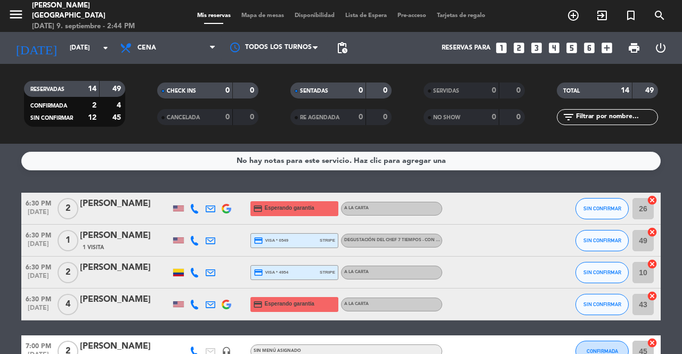
click at [349, 152] on div "No hay notas para este servicio. Haz clic para agregar una" at bounding box center [341, 161] width 640 height 19
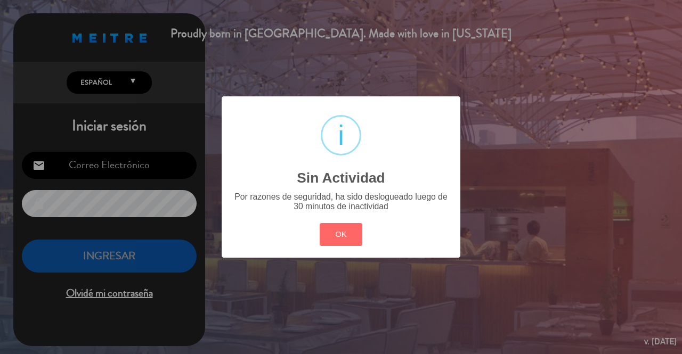
type input "[EMAIL_ADDRESS][DOMAIN_NAME]"
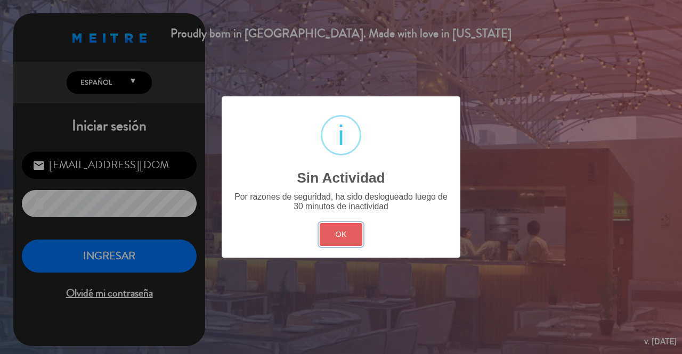
click at [340, 241] on button "OK" at bounding box center [341, 234] width 43 height 23
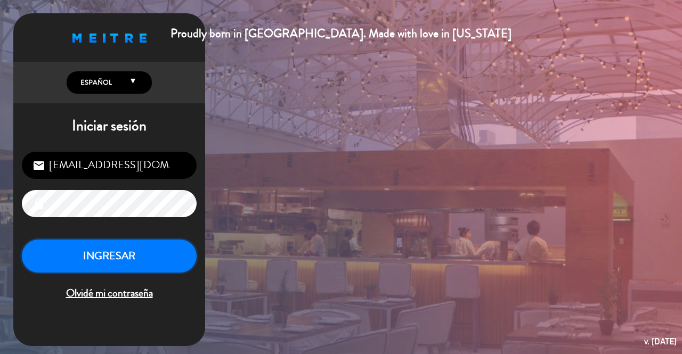
click at [103, 252] on button "INGRESAR" at bounding box center [109, 257] width 175 height 34
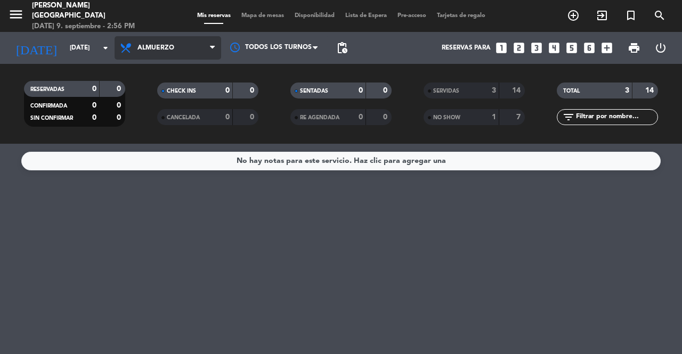
click at [211, 44] on icon at bounding box center [212, 48] width 5 height 9
click at [143, 116] on div "menu [PERSON_NAME] Medellín [DATE] 9. septiembre - 2:56 PM Mis reservas Mapa de…" at bounding box center [341, 72] width 682 height 144
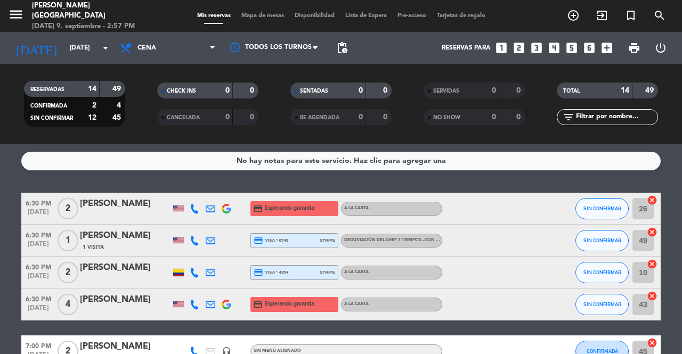
click at [112, 202] on div "[PERSON_NAME]" at bounding box center [125, 204] width 91 height 14
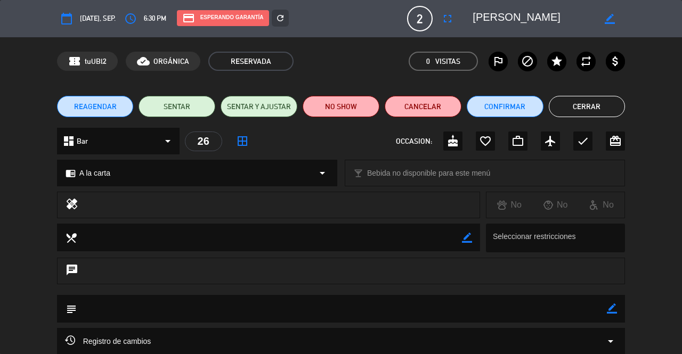
click at [240, 140] on icon "border_all" at bounding box center [242, 141] width 13 height 13
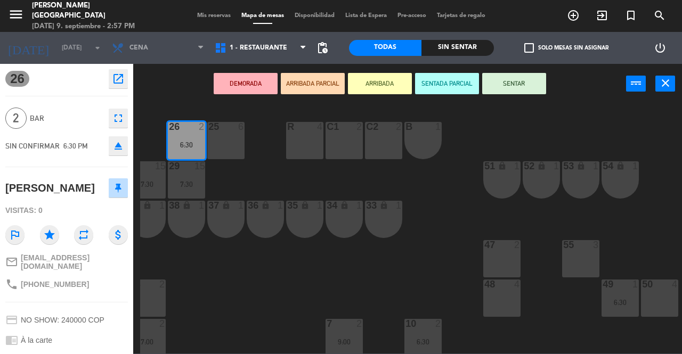
scroll to position [0, 96]
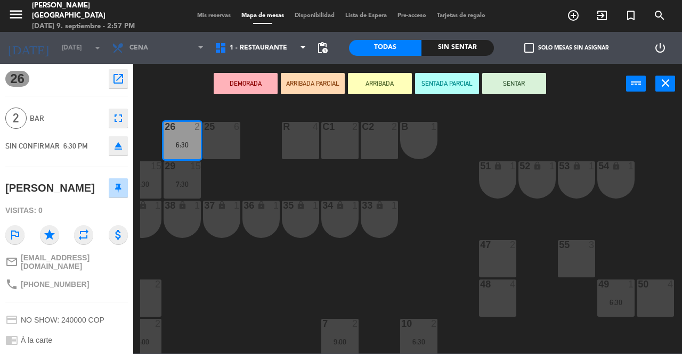
click at [663, 305] on div "50 4" at bounding box center [655, 298] width 37 height 37
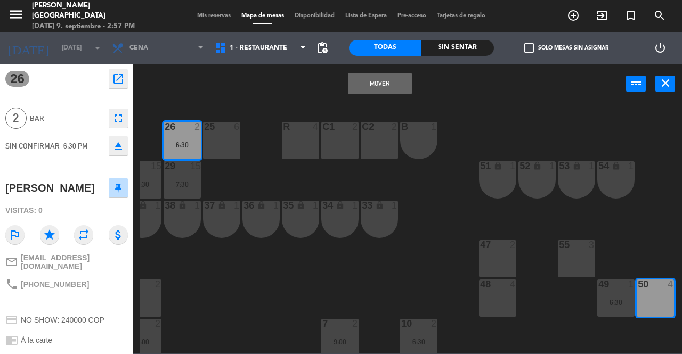
click at [390, 86] on button "Mover" at bounding box center [380, 83] width 64 height 21
